Goal: Navigation & Orientation: Understand site structure

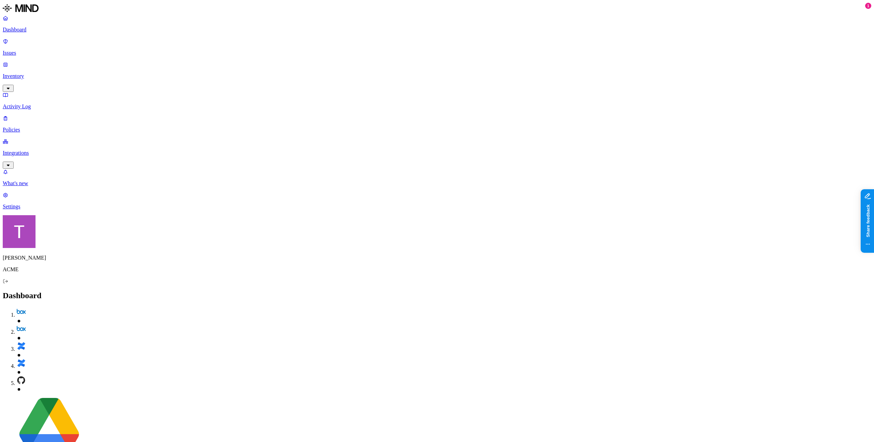
click at [31, 51] on p "Issues" at bounding box center [437, 53] width 868 height 6
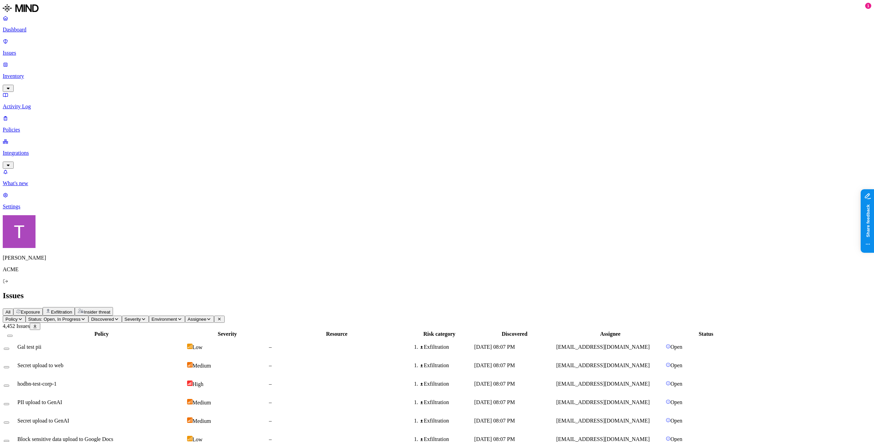
click at [81, 316] on span "Status: Open, In Progress" at bounding box center [54, 318] width 52 height 5
click at [295, 307] on div "All Exposure Exfiltration Insider threat" at bounding box center [437, 311] width 868 height 9
click at [46, 73] on p "Inventory" at bounding box center [437, 76] width 868 height 6
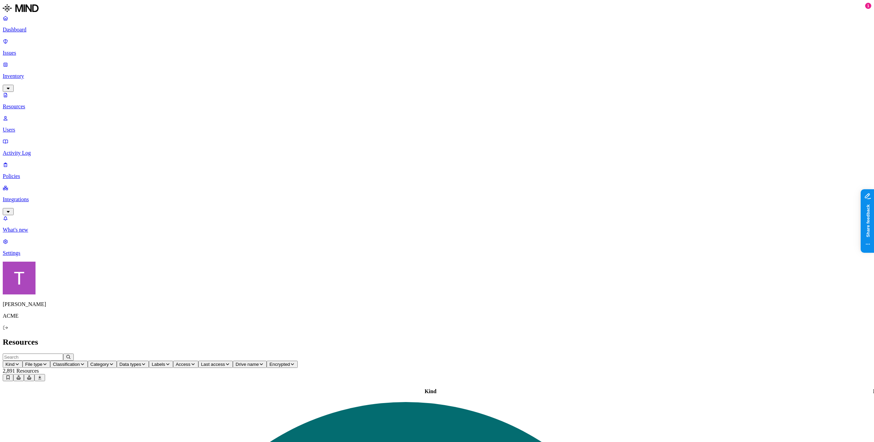
click at [44, 150] on p "Activity Log" at bounding box center [437, 153] width 868 height 6
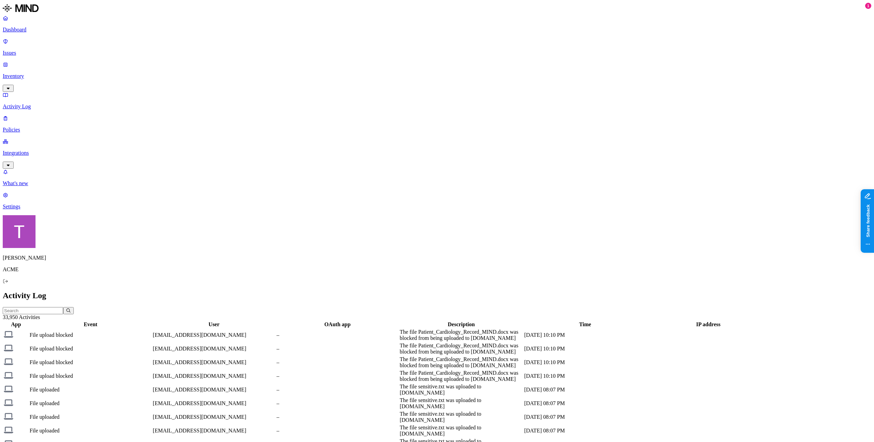
click at [41, 127] on p "Policies" at bounding box center [437, 130] width 868 height 6
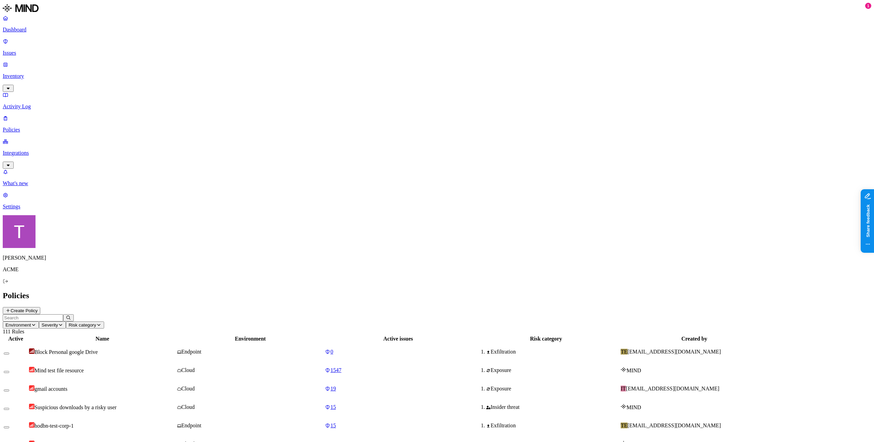
click at [31, 322] on span "Environment" at bounding box center [18, 324] width 26 height 5
click at [194, 291] on h2 "Policies" at bounding box center [437, 295] width 868 height 9
click at [63, 323] on icon "button" at bounding box center [60, 325] width 5 height 4
click at [228, 291] on h2 "Policies" at bounding box center [437, 295] width 868 height 9
click at [53, 150] on p "Integrations" at bounding box center [437, 153] width 868 height 6
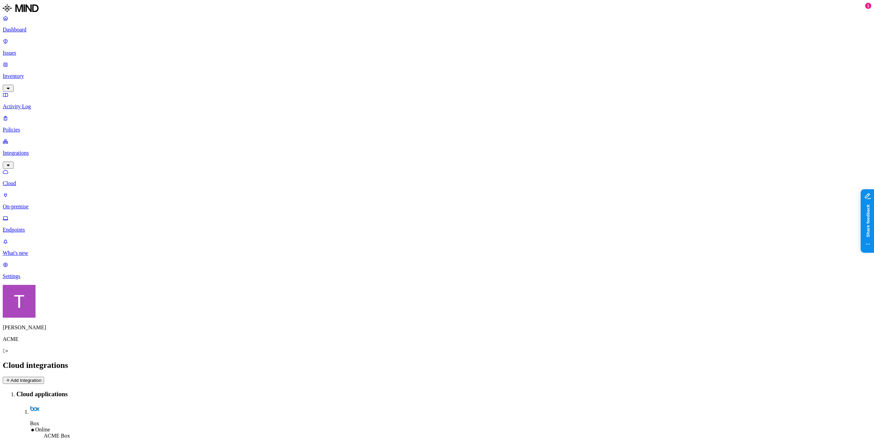
click at [47, 203] on p "On-premise" at bounding box center [437, 206] width 868 height 6
click at [48, 227] on p "Endpoints" at bounding box center [437, 230] width 868 height 6
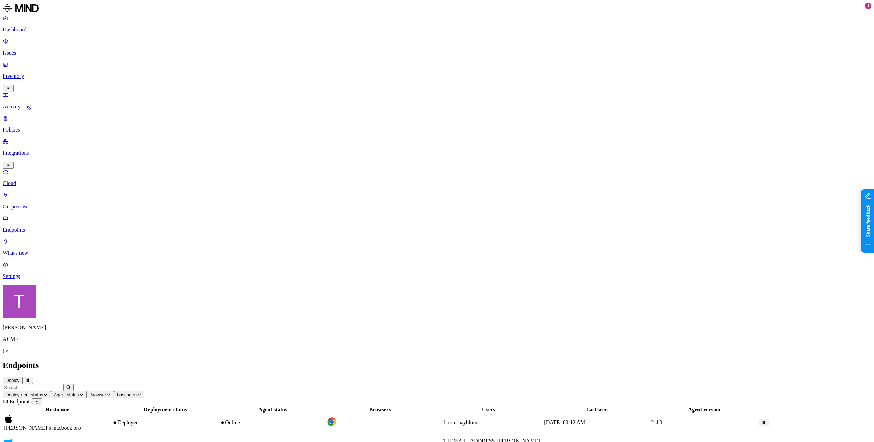
click at [543, 419] on div "tommayblum" at bounding box center [489, 422] width 108 height 6
click at [32, 279] on p "Settings" at bounding box center [437, 276] width 868 height 6
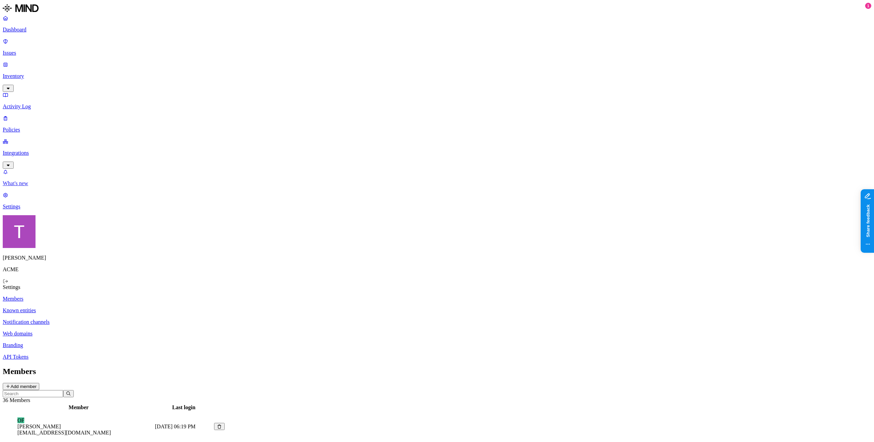
click at [34, 186] on p "What's new" at bounding box center [437, 183] width 868 height 6
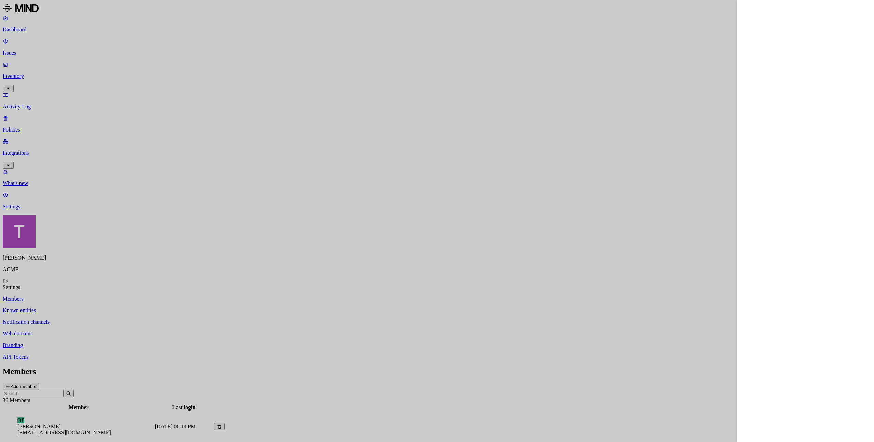
click at [176, 299] on div at bounding box center [437, 221] width 874 height 442
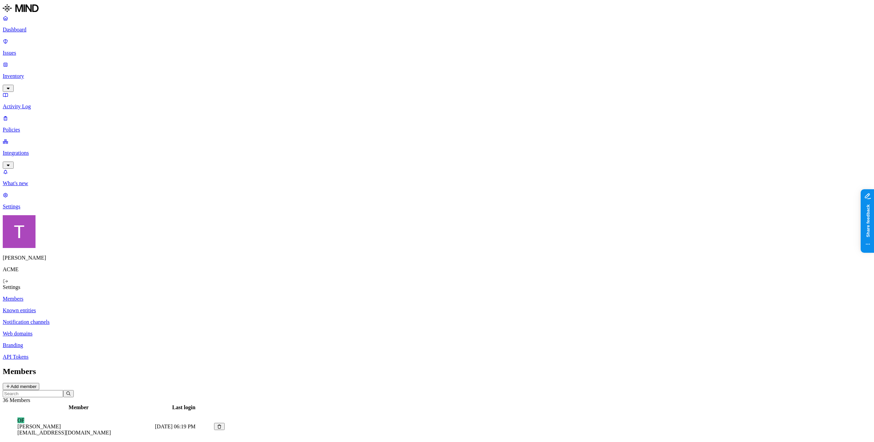
click at [41, 33] on link "Dashboard" at bounding box center [437, 24] width 868 height 18
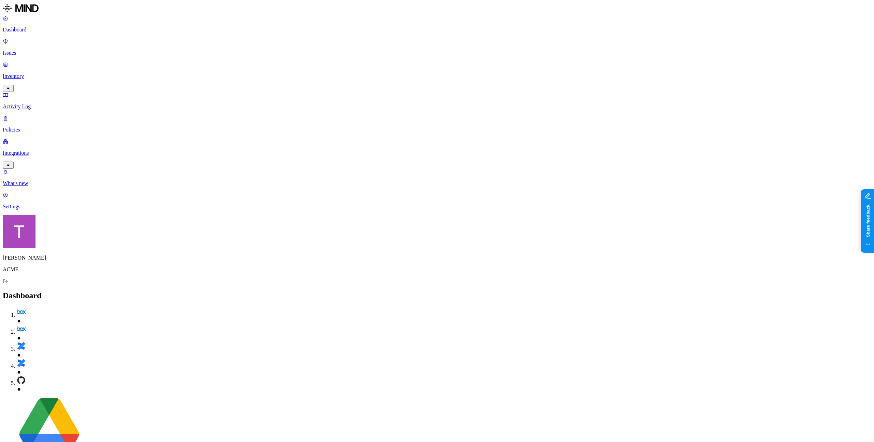
click at [11, 248] on img at bounding box center [19, 231] width 33 height 33
click at [10, 248] on img at bounding box center [19, 231] width 33 height 33
click at [34, 272] on p "ACME" at bounding box center [437, 269] width 868 height 6
click at [0, 0] on slot "[PERSON_NAME]" at bounding box center [0, 0] width 0 height 0
click at [42, 52] on p "Issues" at bounding box center [437, 53] width 868 height 6
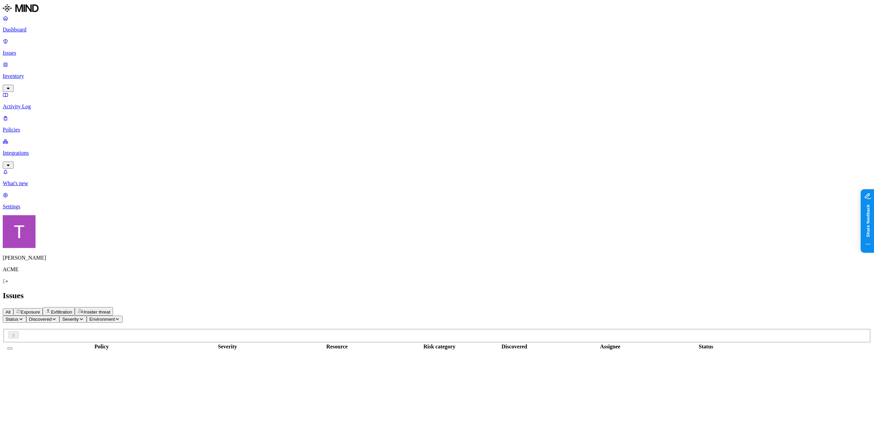
click at [33, 73] on p "Inventory" at bounding box center [437, 76] width 868 height 6
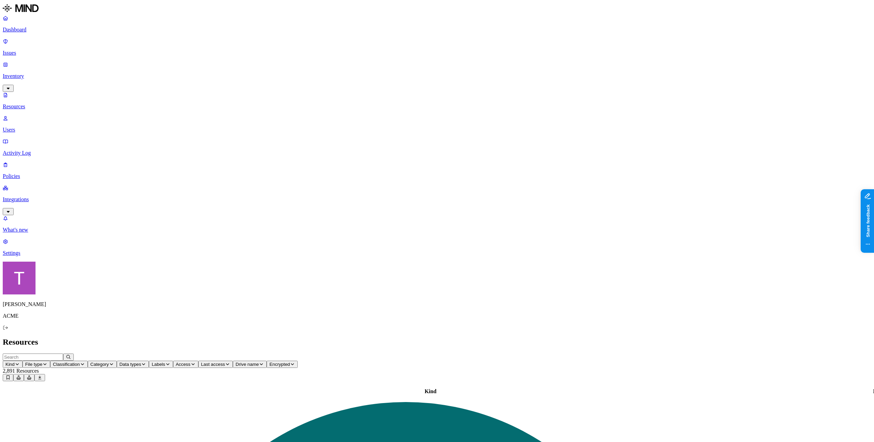
click at [21, 375] on icon at bounding box center [19, 377] width 4 height 4
click at [625, 337] on h2 "Resources" at bounding box center [437, 341] width 868 height 9
click at [21, 375] on icon at bounding box center [18, 377] width 5 height 4
click at [763, 337] on h2 "Resources" at bounding box center [437, 341] width 868 height 9
click at [21, 375] on icon at bounding box center [18, 377] width 5 height 4
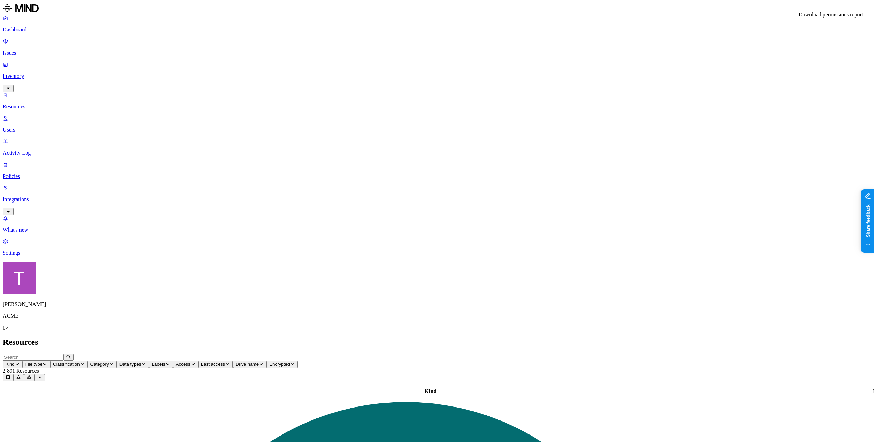
click at [21, 375] on icon at bounding box center [18, 377] width 5 height 4
click at [32, 375] on icon at bounding box center [29, 377] width 5 height 4
click at [21, 375] on icon at bounding box center [18, 377] width 5 height 4
click at [34, 127] on p "Users" at bounding box center [437, 130] width 868 height 6
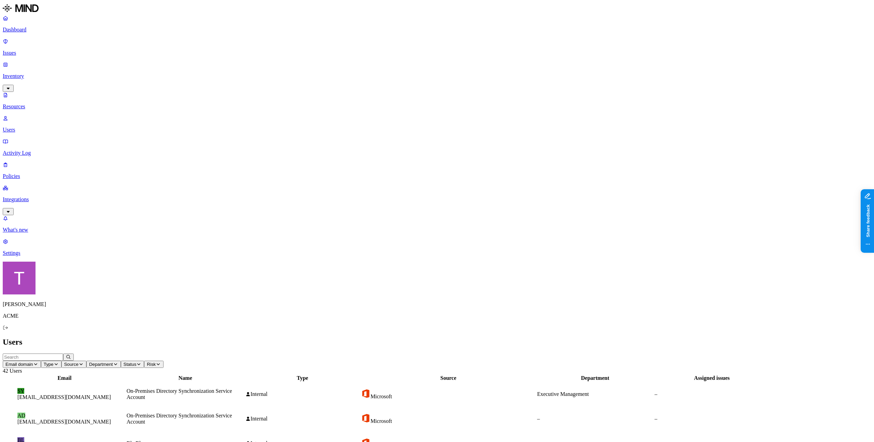
click at [137, 361] on span "Status" at bounding box center [130, 363] width 13 height 5
click at [324, 53] on div "Enabled" at bounding box center [324, 50] width 0 height 6
click at [189, 363] on icon at bounding box center [188, 364] width 3 height 3
click at [44, 103] on p "Resources" at bounding box center [437, 106] width 868 height 6
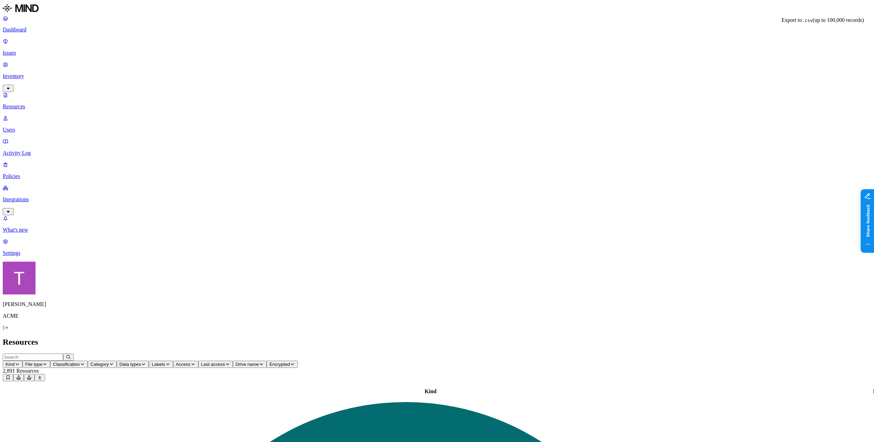
click at [42, 375] on icon at bounding box center [39, 377] width 5 height 4
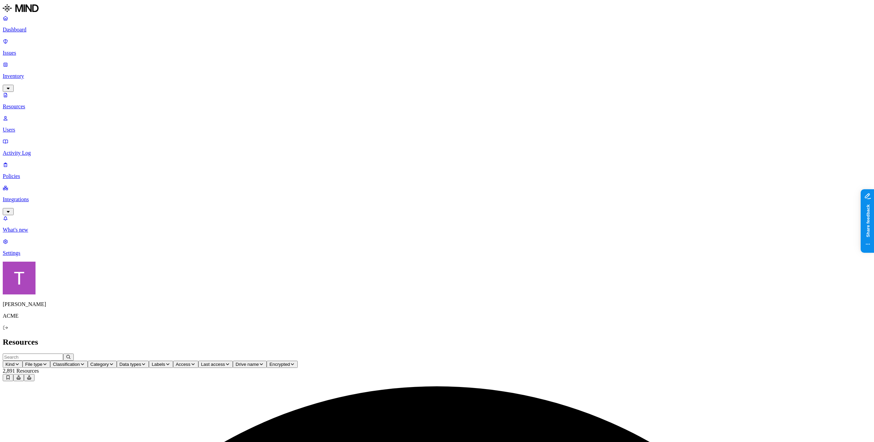
click at [731, 337] on h2 "Resources" at bounding box center [437, 341] width 868 height 9
